Goal: Navigation & Orientation: Go to known website

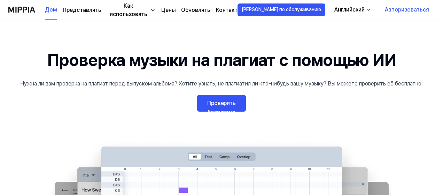
click at [225, 101] on font "Проверить бесплатно" at bounding box center [221, 108] width 29 height 16
click at [392, 9] on font "Авторизоваться" at bounding box center [407, 9] width 44 height 7
